Goal: Task Accomplishment & Management: Use online tool/utility

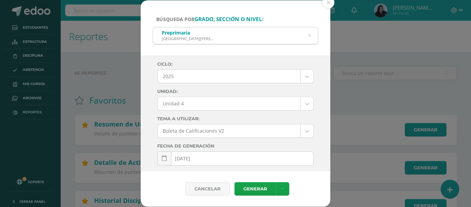
select select "2"
select select "Unidad 4"
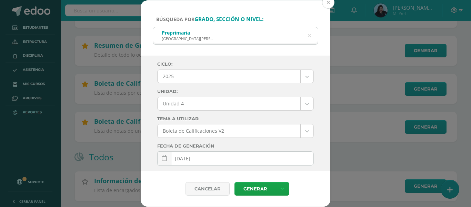
click at [329, 2] on button at bounding box center [328, 2] width 12 height 12
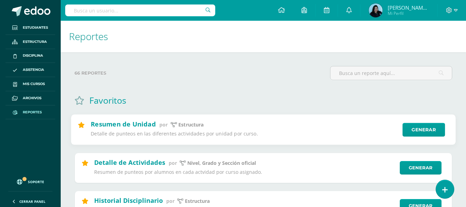
click at [426, 122] on div "Resumen de Unidad por estructura Detalle de punteos en las diferentes actividad…" at bounding box center [263, 129] width 385 height 31
click at [415, 124] on link "Generar" at bounding box center [423, 130] width 42 height 14
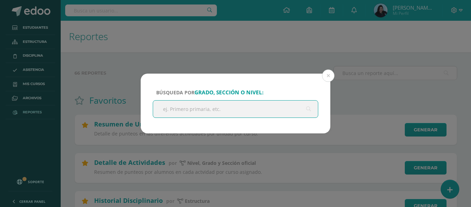
click at [207, 108] on input "text" at bounding box center [235, 108] width 165 height 17
type input "pre"
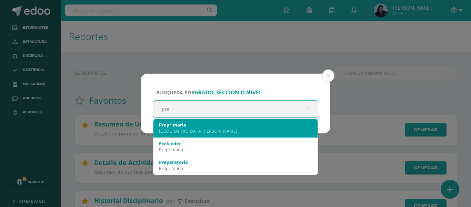
click at [204, 127] on div "Preprimaria" at bounding box center [235, 124] width 153 height 6
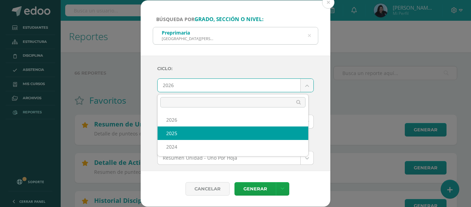
select select "2"
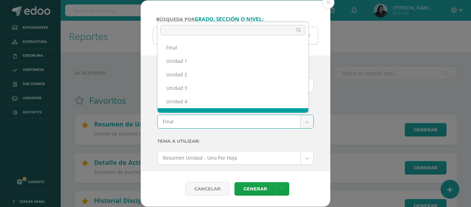
scroll to position [9, 0]
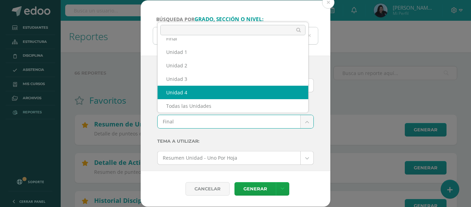
select select "Unidad 4"
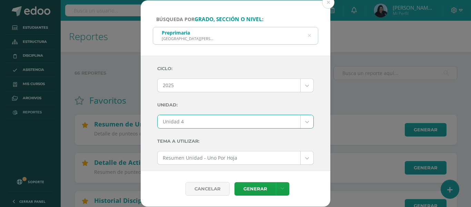
scroll to position [34, 0]
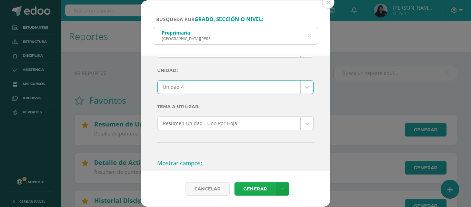
click at [256, 189] on link "Generar" at bounding box center [254, 188] width 41 height 13
